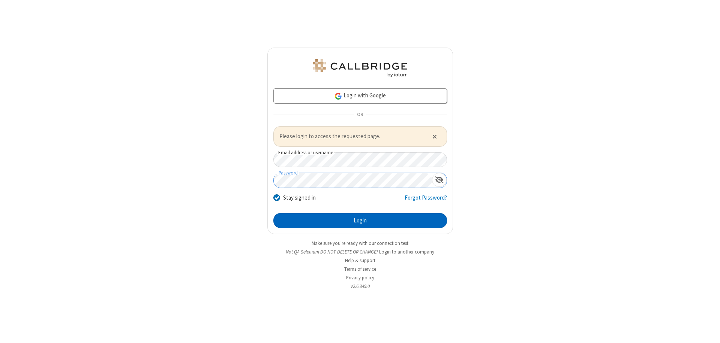
click at [360, 220] on button "Login" at bounding box center [360, 220] width 174 height 15
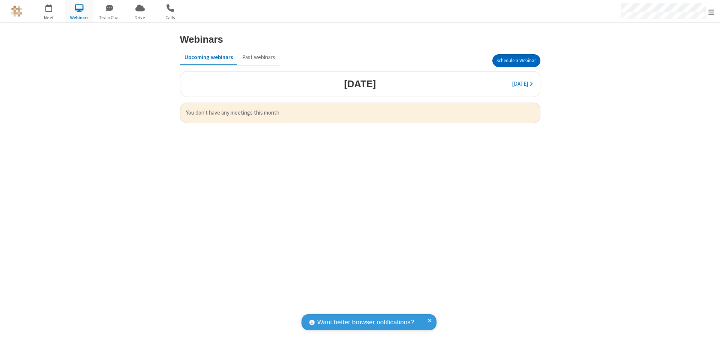
click at [516, 61] on button "Schedule a Webinar" at bounding box center [516, 60] width 48 height 13
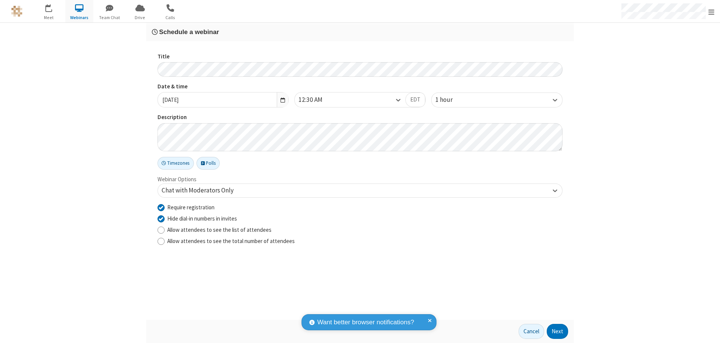
click at [161, 207] on input "Require registration" at bounding box center [160, 208] width 7 height 8
checkbox input "false"
click at [557, 332] on button "Next" at bounding box center [557, 331] width 21 height 15
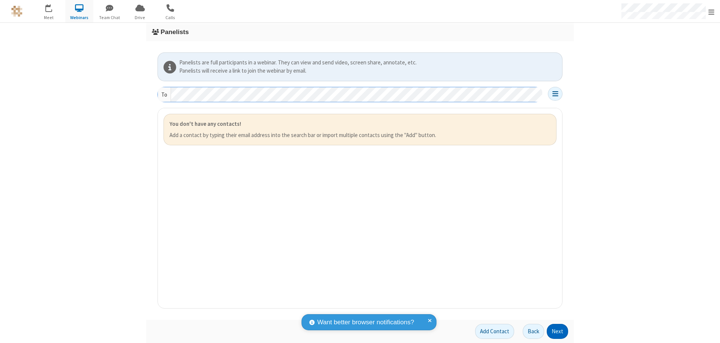
click at [557, 332] on button "Next" at bounding box center [557, 331] width 21 height 15
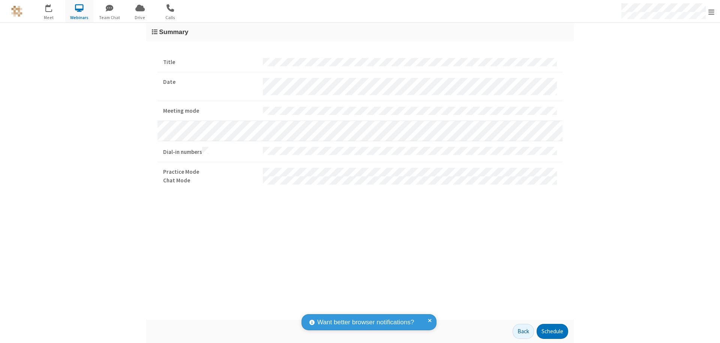
click at [552, 332] on button "Schedule" at bounding box center [551, 331] width 31 height 15
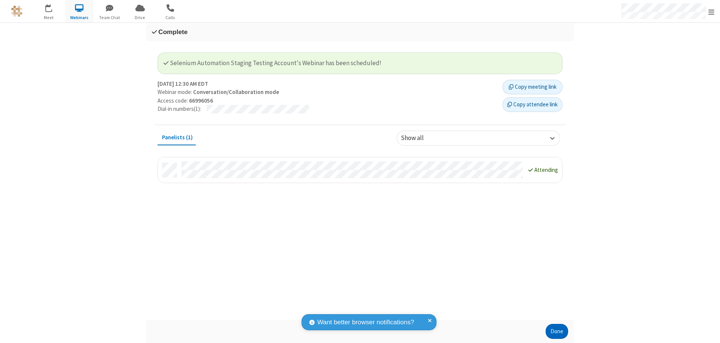
click at [557, 332] on button "Done" at bounding box center [556, 331] width 22 height 15
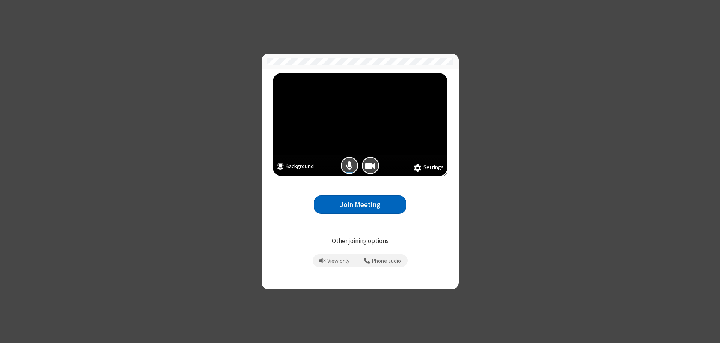
click at [360, 205] on button "Join Meeting" at bounding box center [360, 205] width 92 height 18
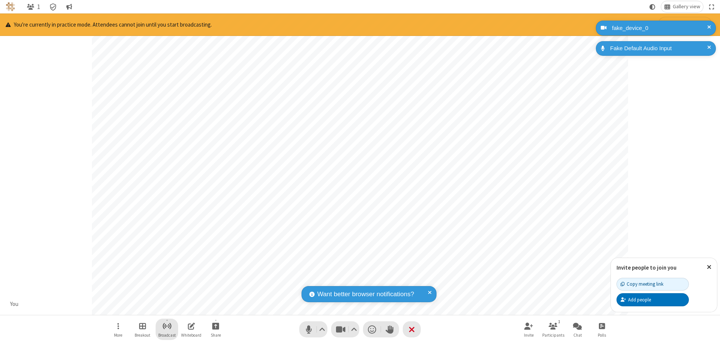
click at [166, 326] on span "Start broadcast" at bounding box center [166, 326] width 9 height 9
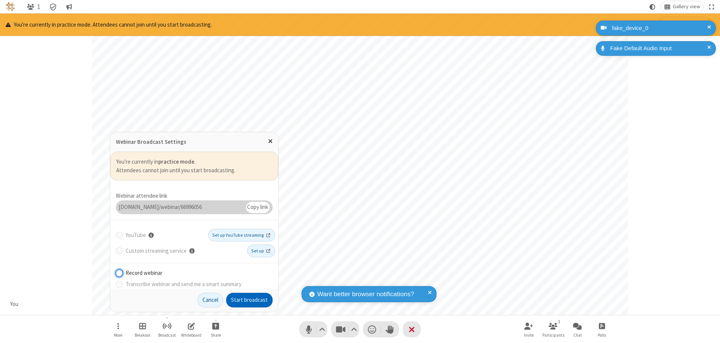
click at [249, 300] on button "Start broadcast" at bounding box center [249, 300] width 46 height 15
